Goal: Check status: Check status

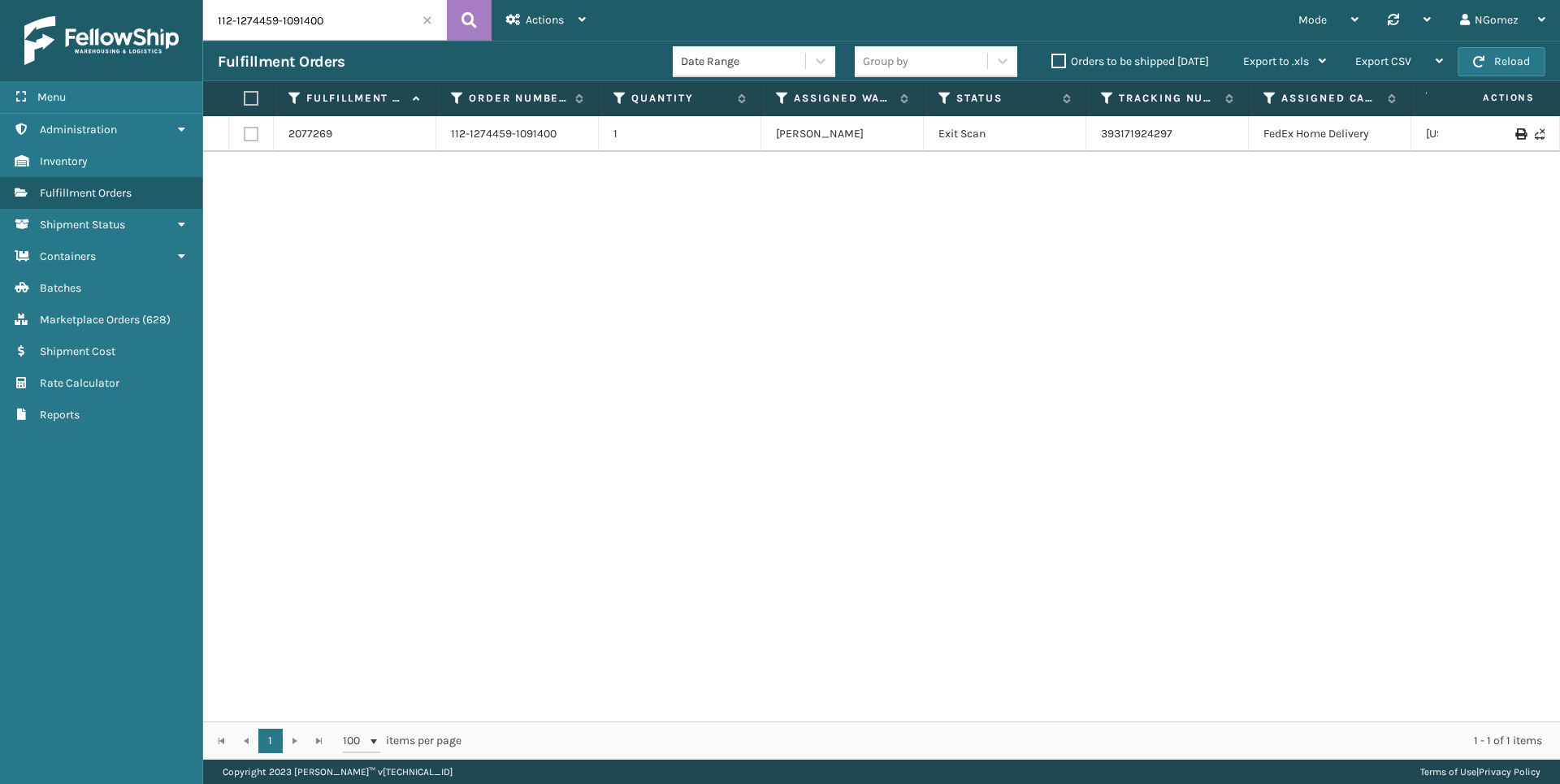
click at [322, 28] on input "112-1274459-1091400" at bounding box center [325, 20] width 244 height 41
paste input "4-9375529-5965035"
type input "114-9375529-5965035"
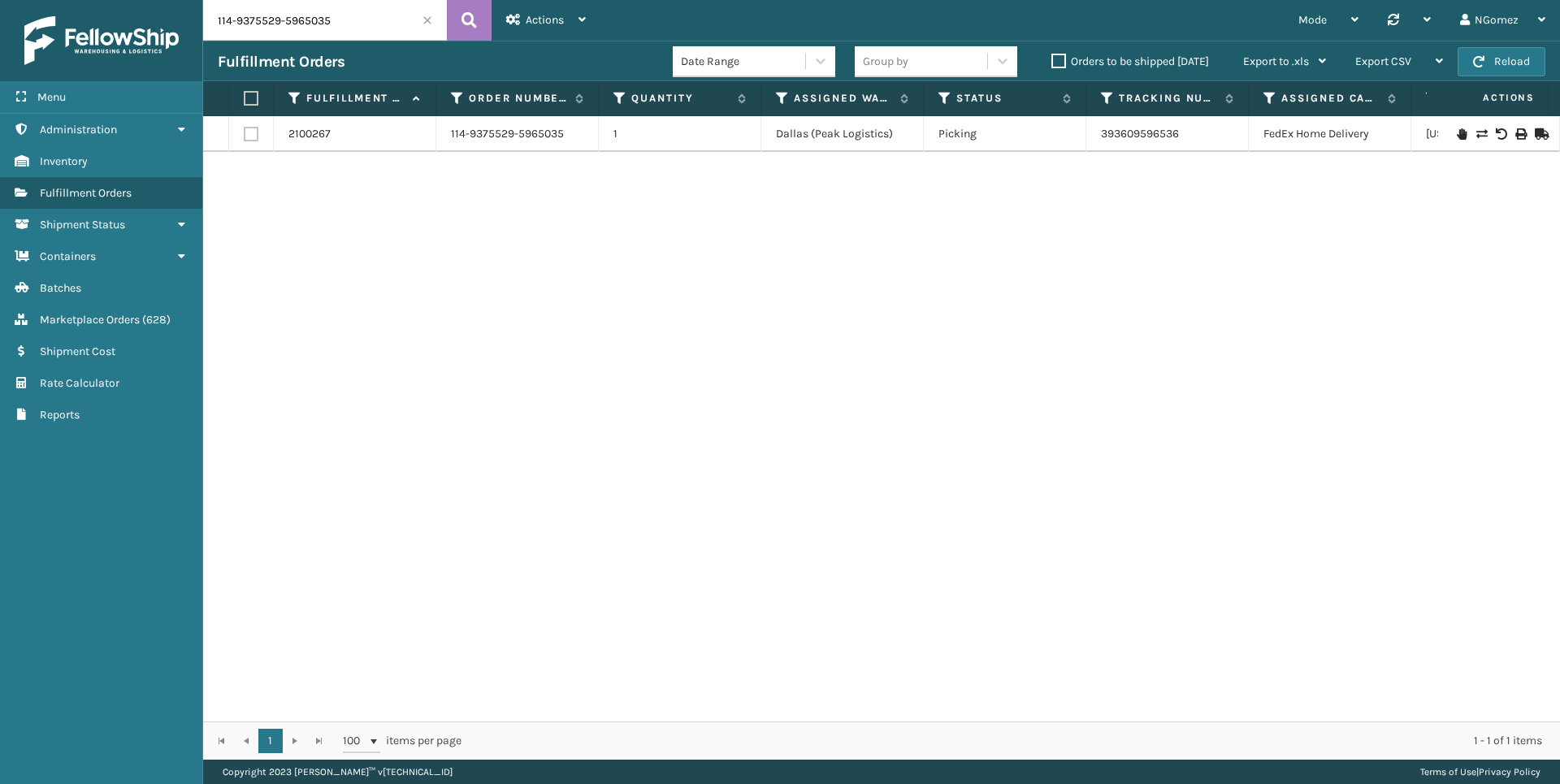
click at [1457, 136] on icon at bounding box center [1462, 135] width 10 height 12
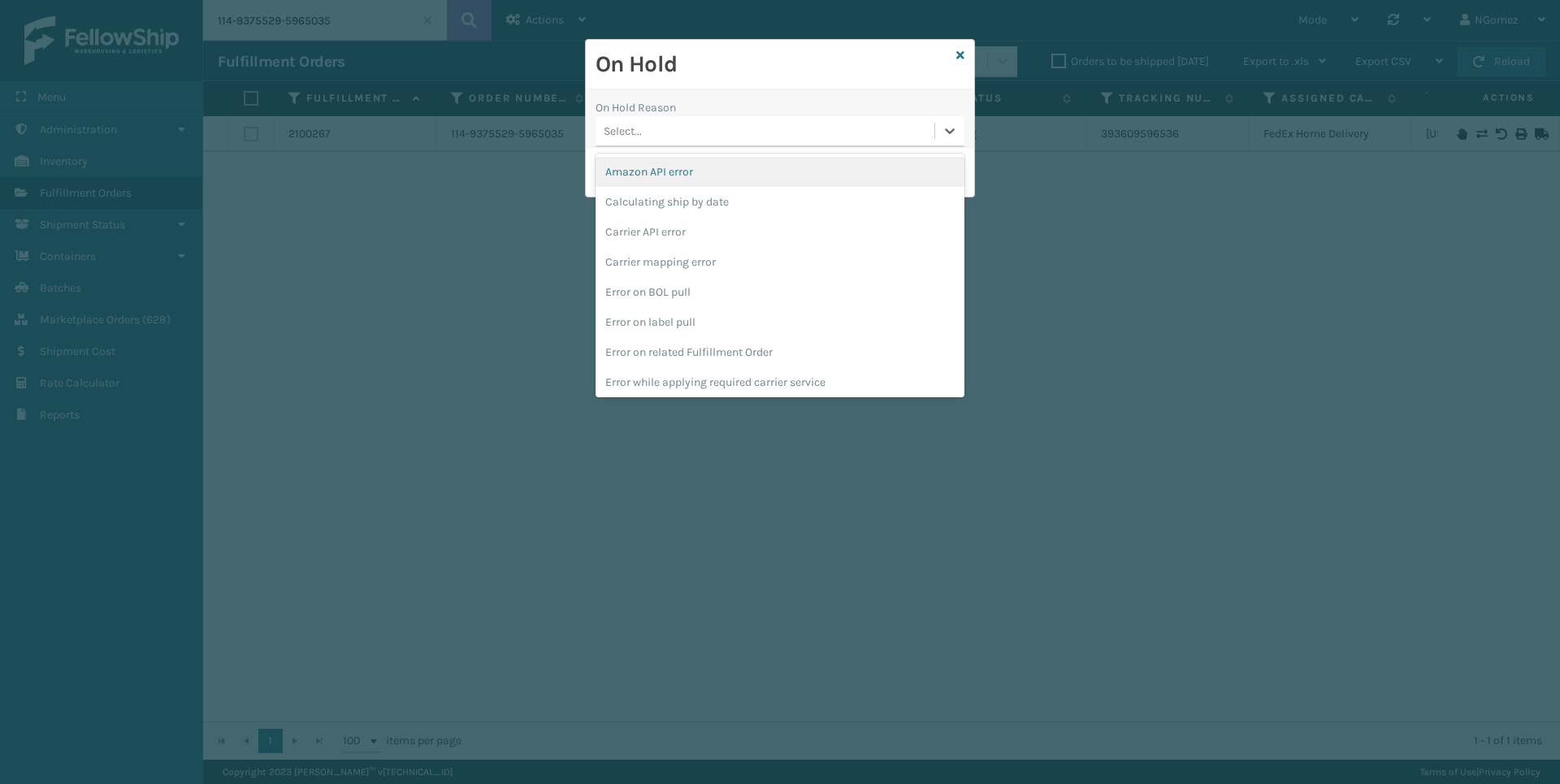
click at [837, 119] on div "Select..." at bounding box center [765, 132] width 339 height 27
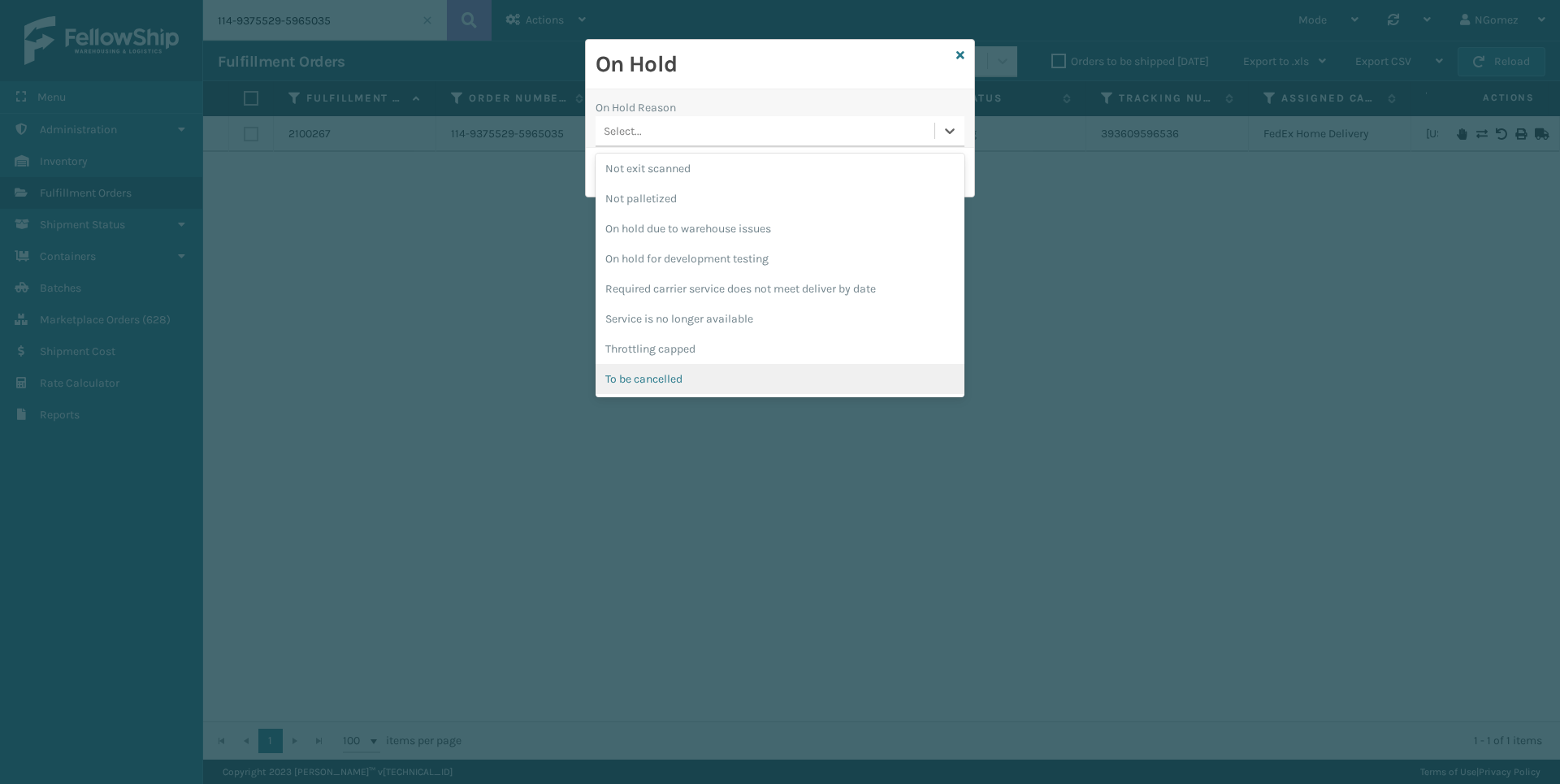
click at [727, 372] on div "To be cancelled" at bounding box center [780, 378] width 369 height 30
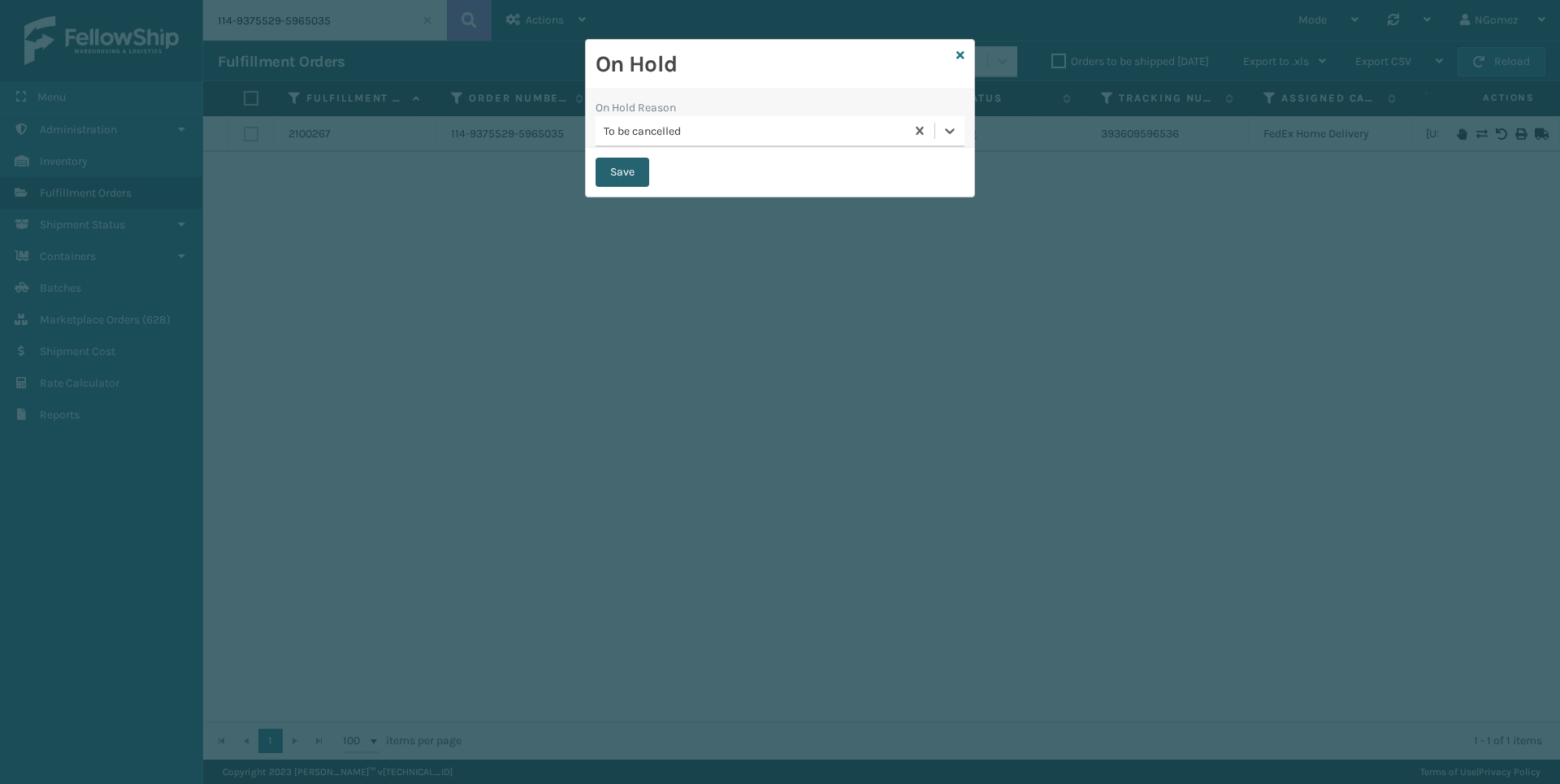
click at [619, 168] on button "Save" at bounding box center [622, 172] width 53 height 29
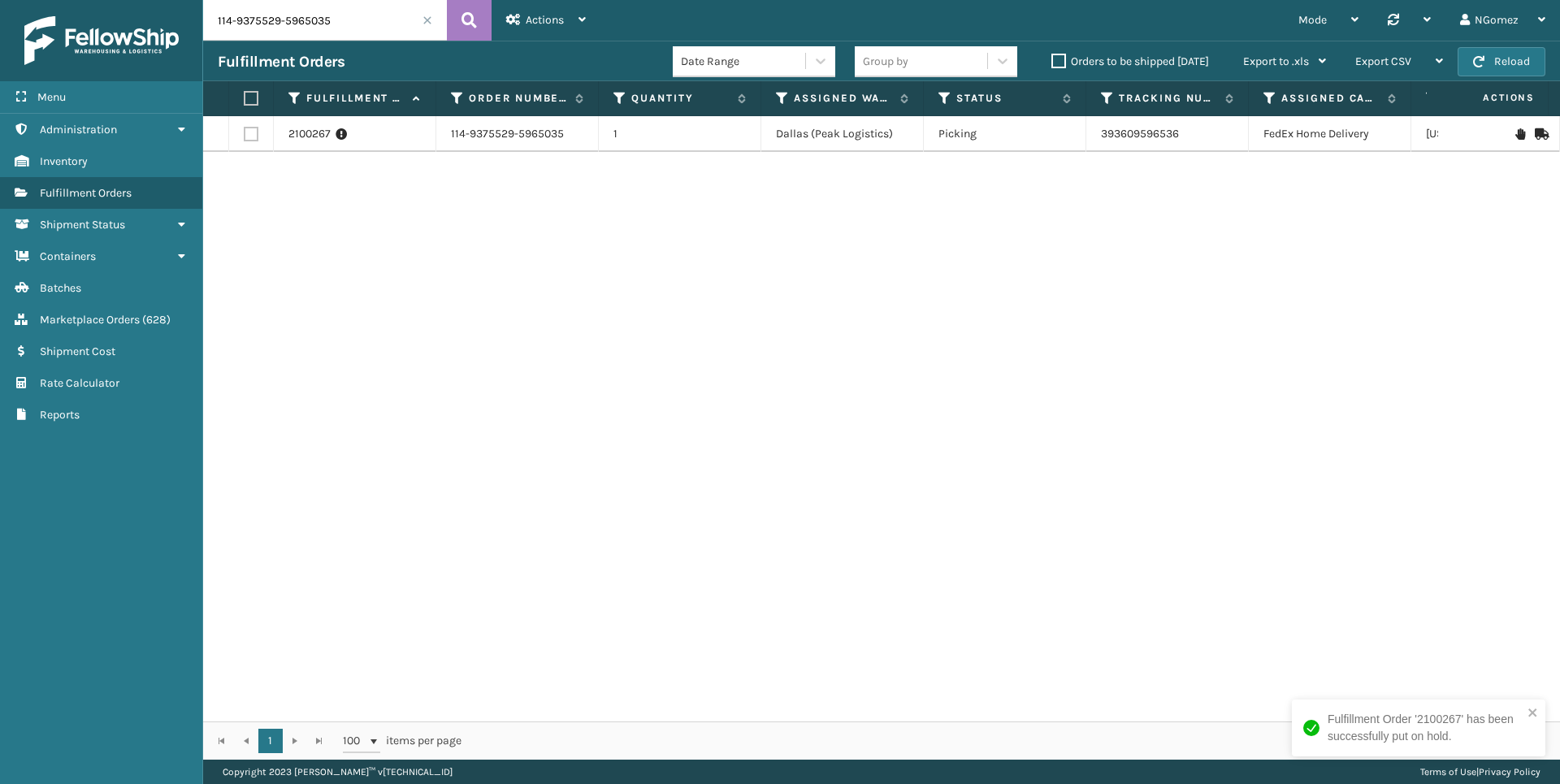
click at [376, 18] on input "114-9375529-5965035" at bounding box center [325, 20] width 244 height 41
paste input "112-9475559-7321046"
type input "112-9475559-7321046"
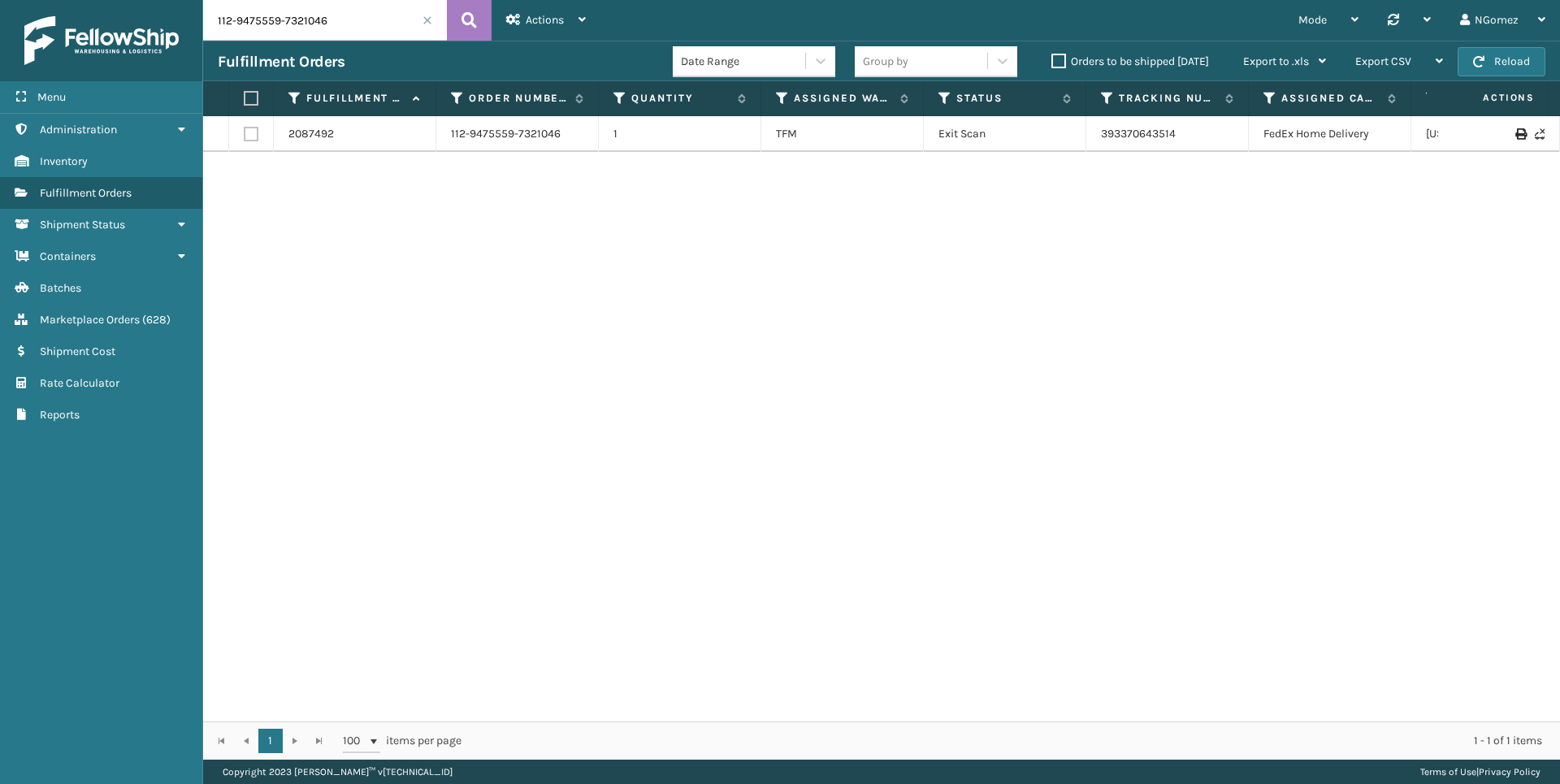
click at [306, 20] on input "112-9475559-7321046" at bounding box center [325, 20] width 244 height 41
click at [324, 139] on link "2087492" at bounding box center [311, 134] width 46 height 16
